Goal: Task Accomplishment & Management: Manage account settings

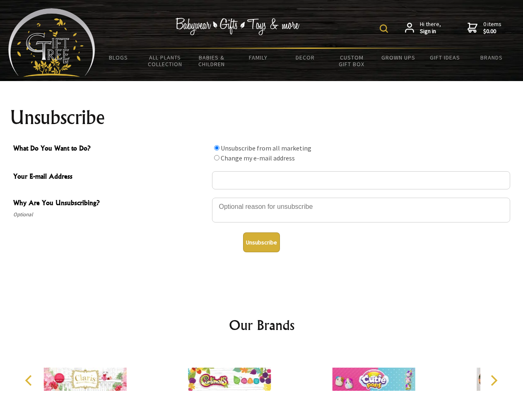
click at [385, 29] on img at bounding box center [383, 28] width 8 height 8
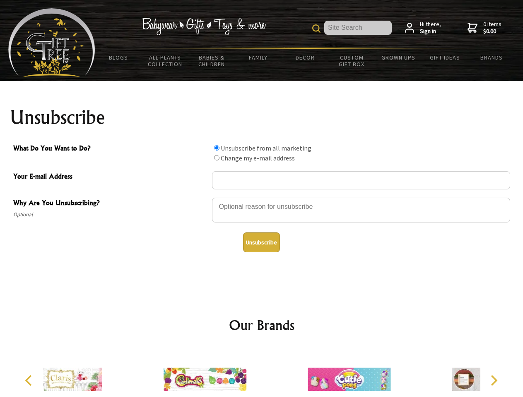
click at [262, 197] on div at bounding box center [361, 211] width 298 height 29
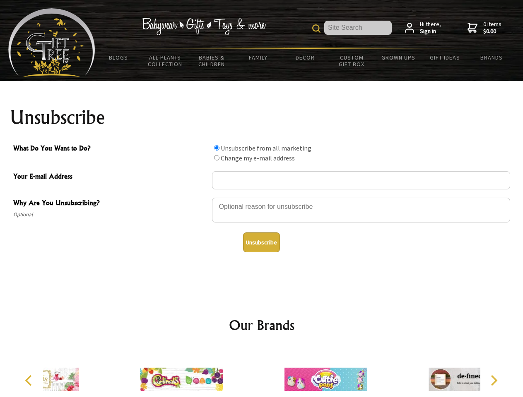
click at [216, 148] on input "What Do You Want to Do?" at bounding box center [216, 147] width 5 height 5
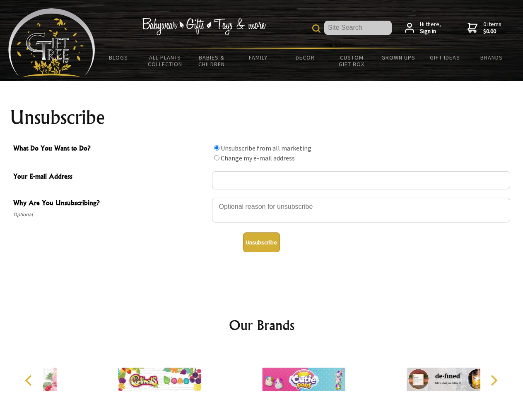
click at [216, 158] on input "What Do You Want to Do?" at bounding box center [216, 157] width 5 height 5
radio input "true"
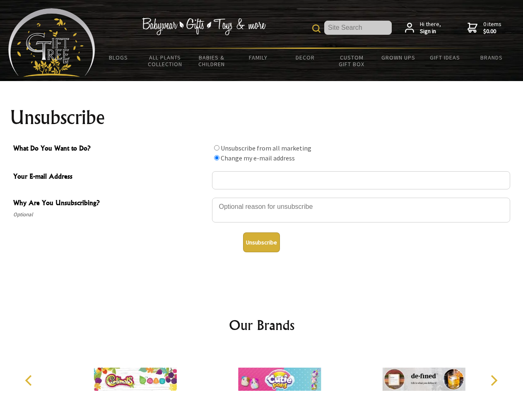
click at [261, 243] on button "Unsubscribe" at bounding box center [261, 243] width 37 height 20
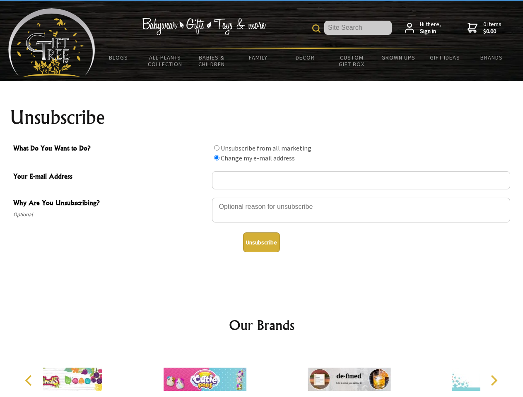
click at [262, 373] on div at bounding box center [261, 380] width 437 height 65
click at [30, 381] on icon "Previous" at bounding box center [29, 380] width 11 height 11
click at [493, 381] on icon "Next" at bounding box center [492, 380] width 11 height 11
